Goal: Communication & Community: Answer question/provide support

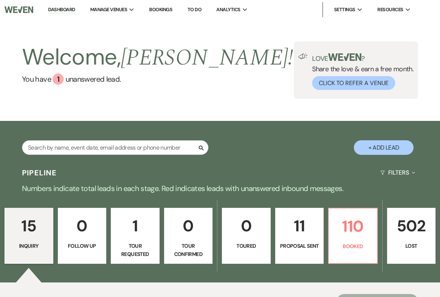
click at [355, 239] on link "110 Booked" at bounding box center [353, 236] width 50 height 56
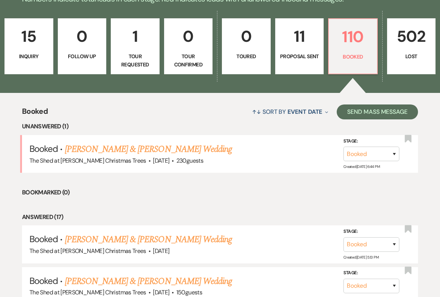
scroll to position [190, 0]
click at [211, 145] on link "[PERSON_NAME] & [PERSON_NAME] Wedding" at bounding box center [148, 149] width 167 height 13
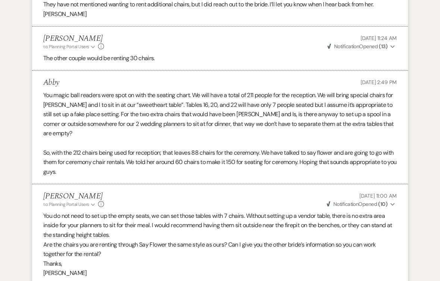
scroll to position [588, 0]
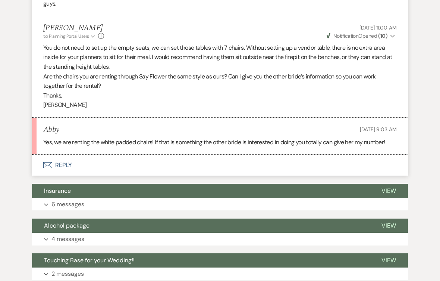
click at [60, 154] on button "Envelope Reply" at bounding box center [220, 164] width 376 height 21
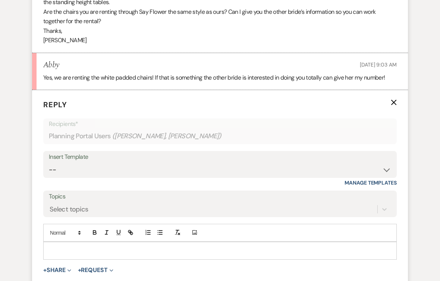
scroll to position [822, 0]
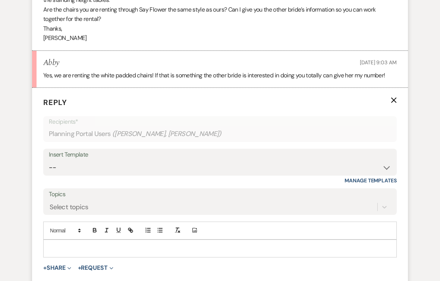
click at [92, 239] on div at bounding box center [220, 247] width 353 height 17
